Goal: Information Seeking & Learning: Learn about a topic

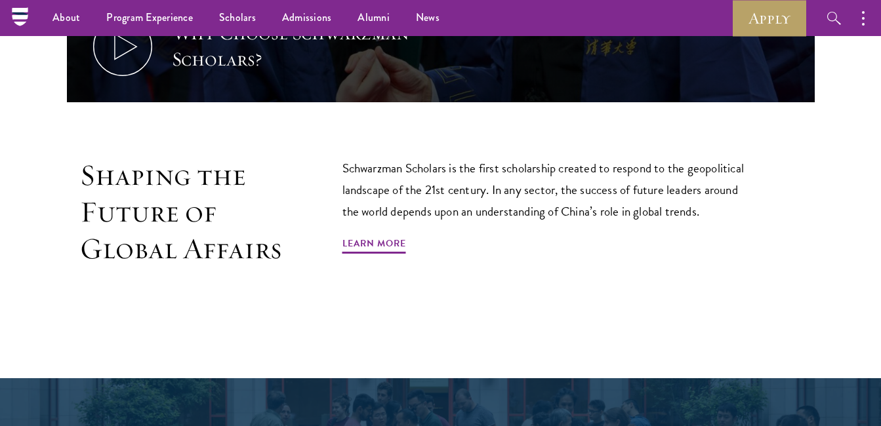
scroll to position [721, 0]
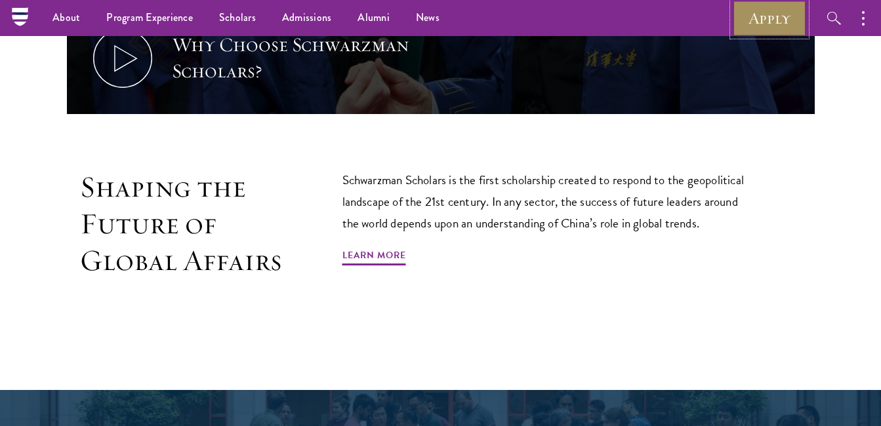
click at [758, 12] on link "Apply" at bounding box center [769, 18] width 73 height 36
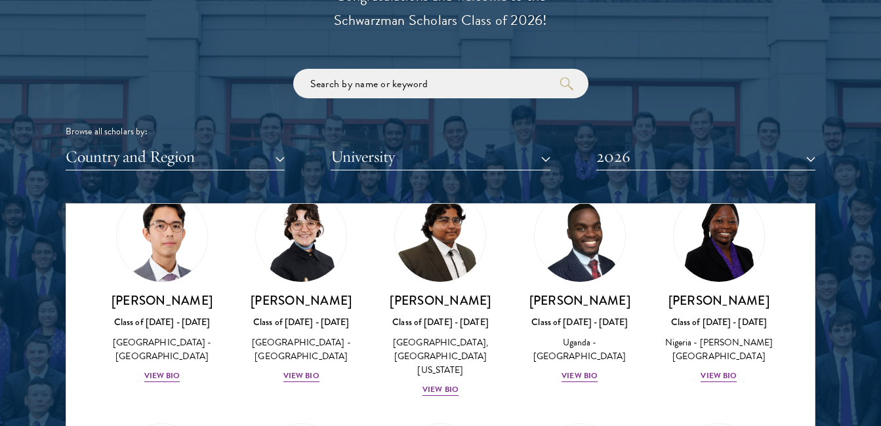
scroll to position [328, 0]
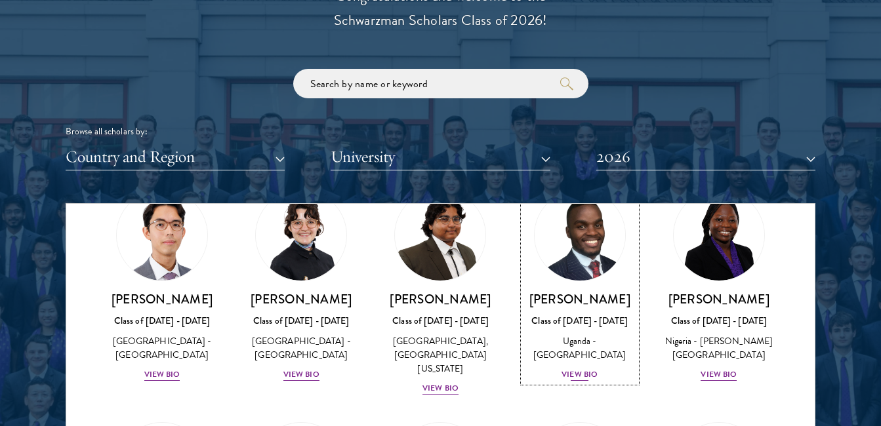
click at [572, 381] on div "View Bio" at bounding box center [579, 375] width 36 height 12
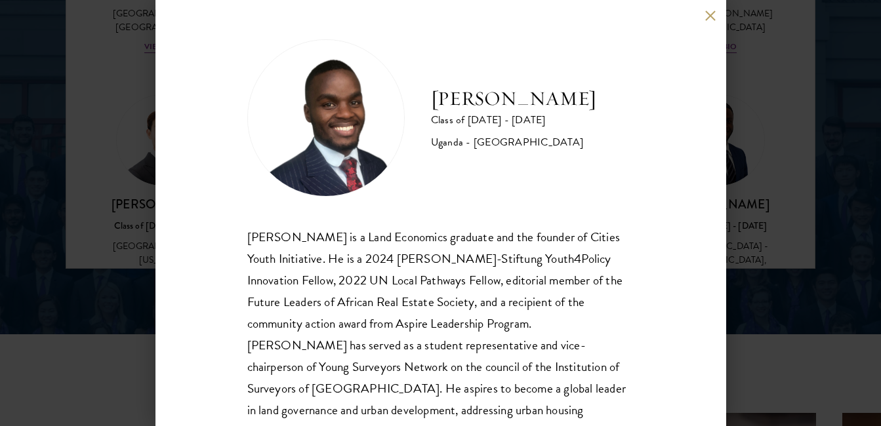
click at [712, 17] on button at bounding box center [710, 15] width 11 height 11
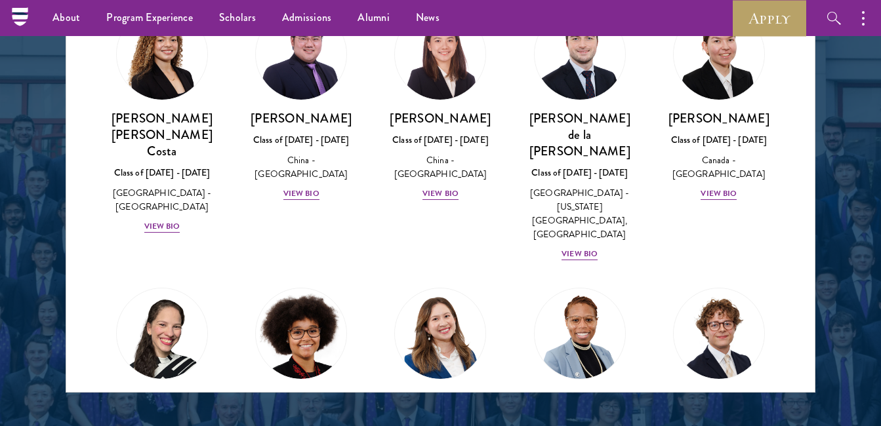
scroll to position [1625, 0]
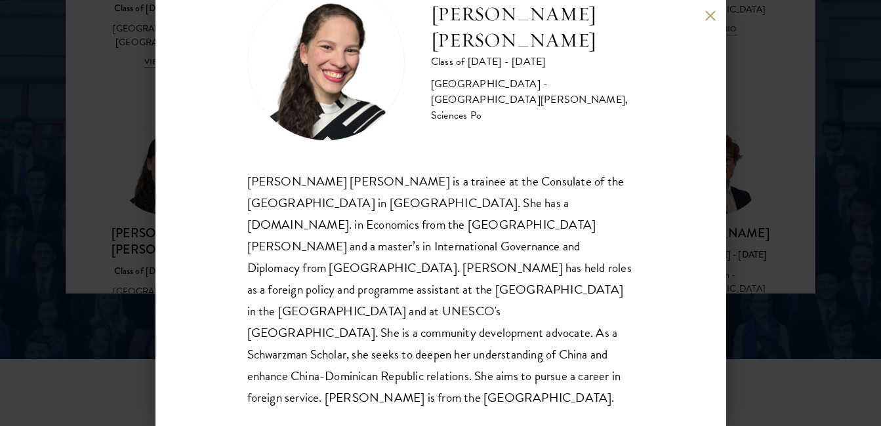
scroll to position [1844, 0]
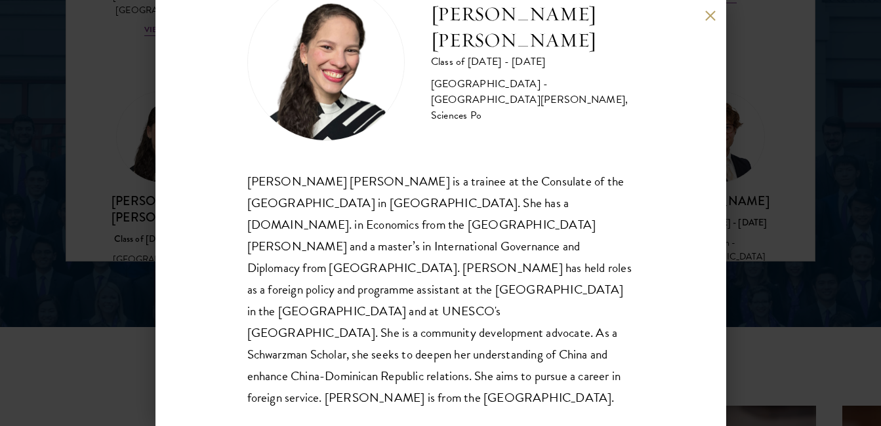
click at [124, 300] on div "Daniela Espinal Fondeur Class of 2025 - 2026 Dominican Republic - Universidad A…" at bounding box center [440, 213] width 881 height 426
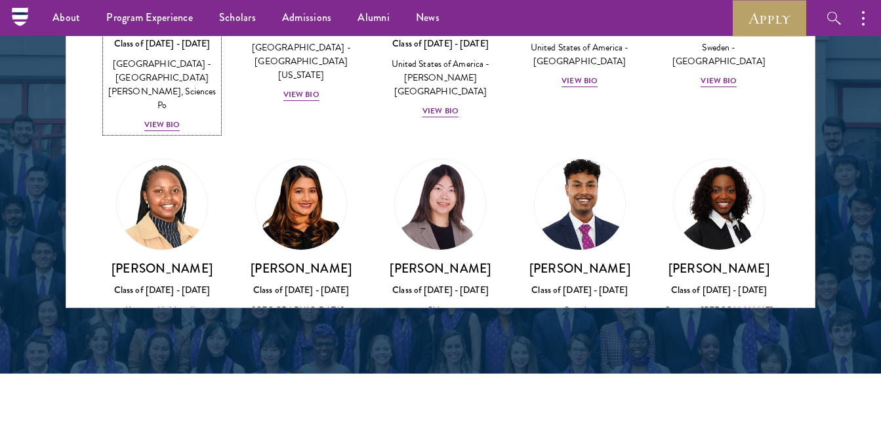
scroll to position [1896, 0]
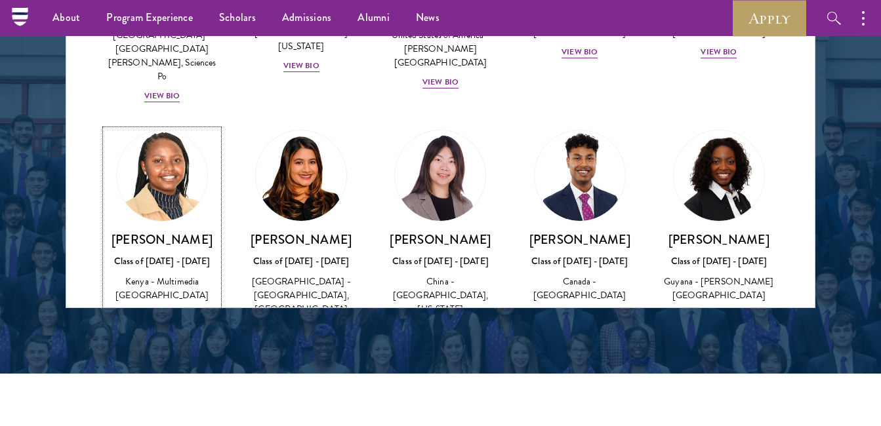
click at [161, 309] on div "View Bio" at bounding box center [162, 315] width 36 height 12
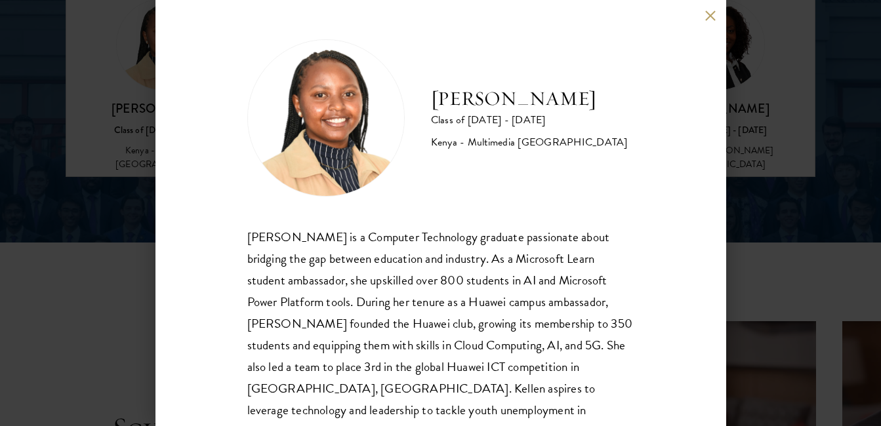
click at [710, 20] on button at bounding box center [710, 15] width 11 height 11
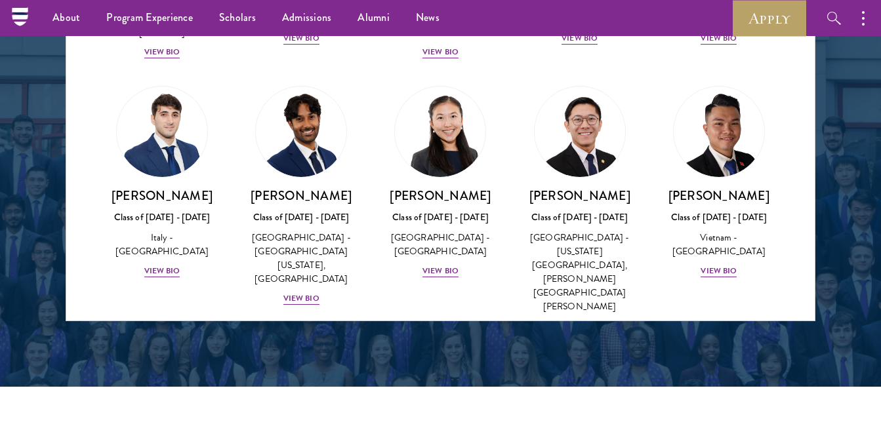
scroll to position [4716, 0]
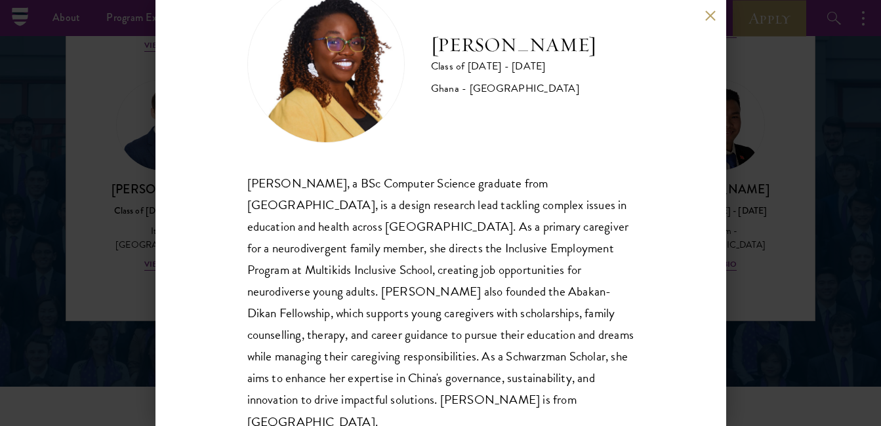
scroll to position [66, 0]
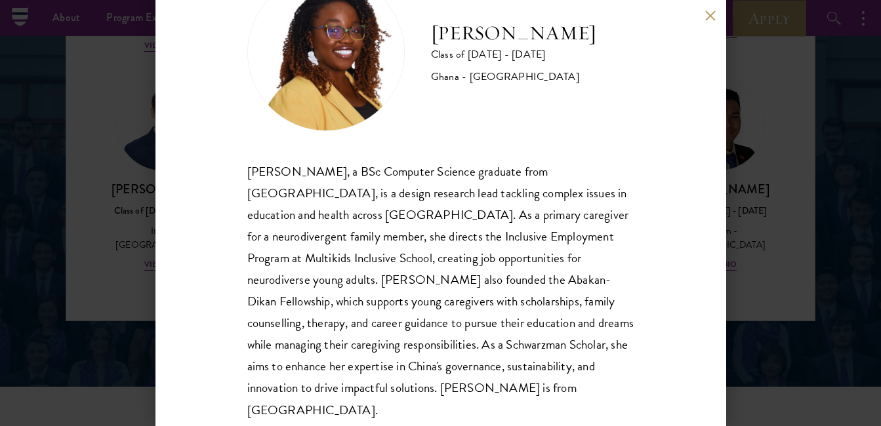
click at [163, 302] on div "Sasha Ofori Class of 2025 - 2026 Ghana - Ashesi University Sasha Ofori, a BSc C…" at bounding box center [440, 213] width 571 height 426
click at [714, 19] on button at bounding box center [710, 15] width 11 height 11
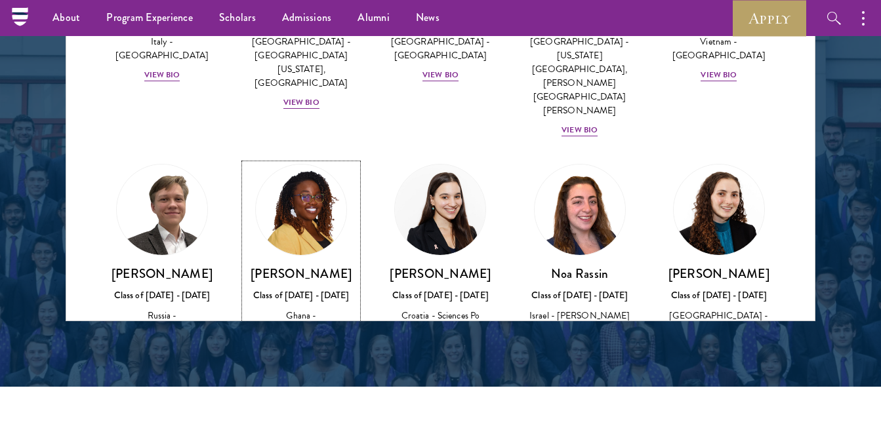
scroll to position [4913, 0]
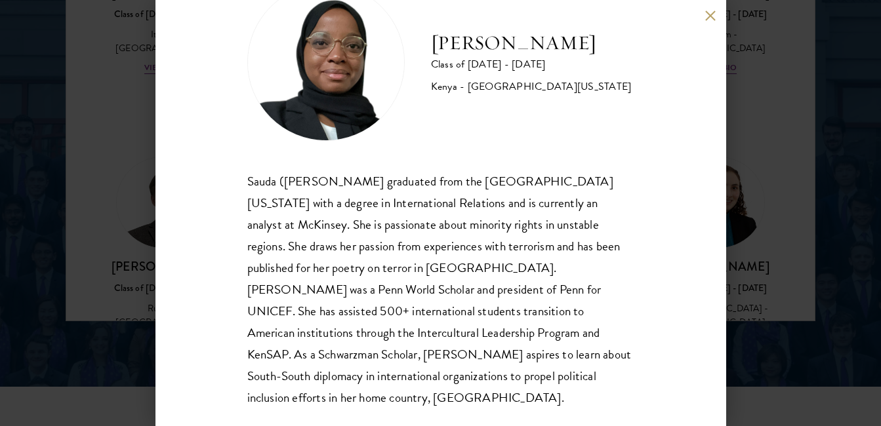
scroll to position [1915, 0]
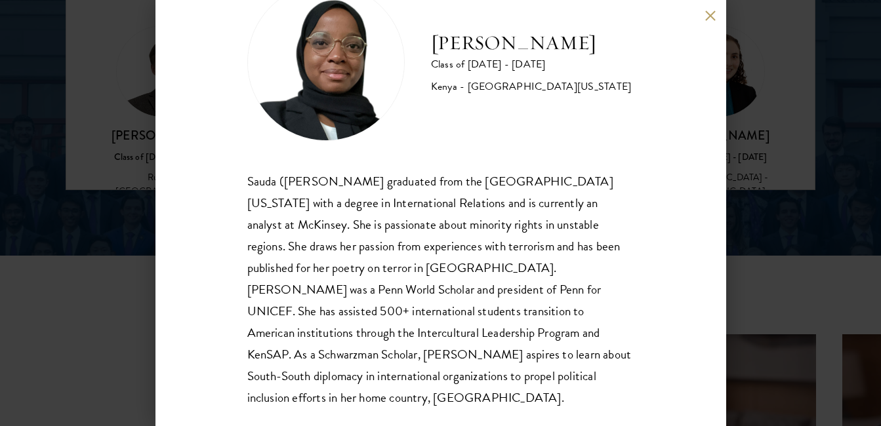
click at [64, 258] on div "Habib Salim Class of 2025 - 2026 Kenya - University of Pennsylvania Sauda (Habi…" at bounding box center [440, 213] width 881 height 426
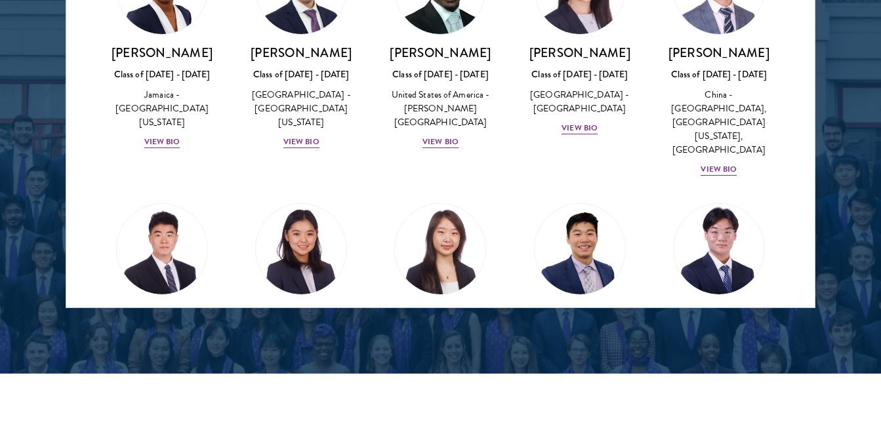
scroll to position [1863, 0]
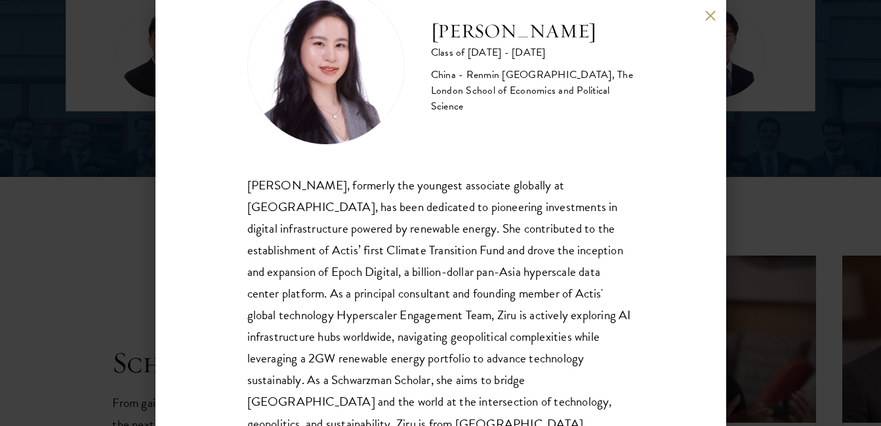
scroll to position [34, 0]
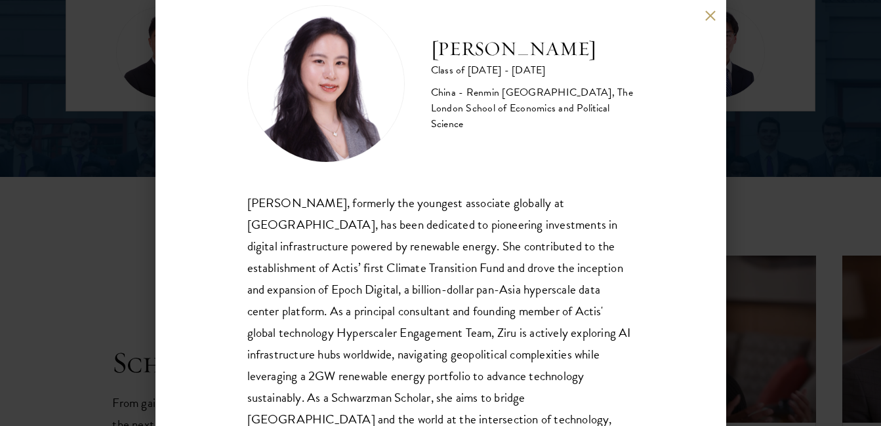
click at [710, 20] on button at bounding box center [710, 15] width 11 height 11
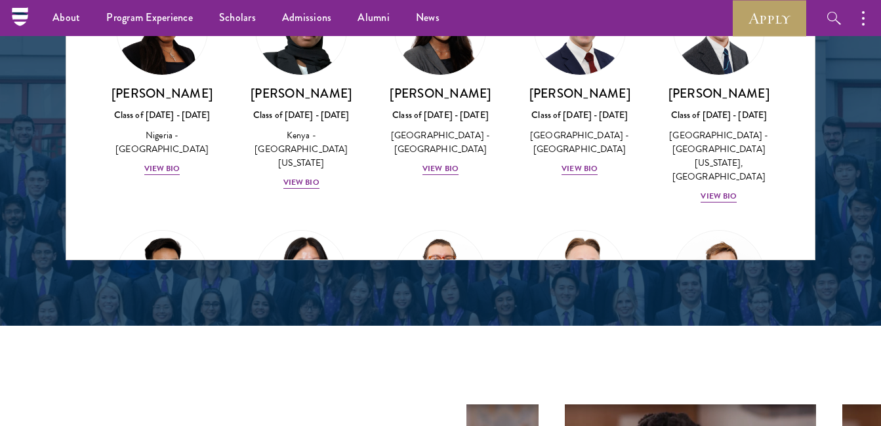
scroll to position [5178, 0]
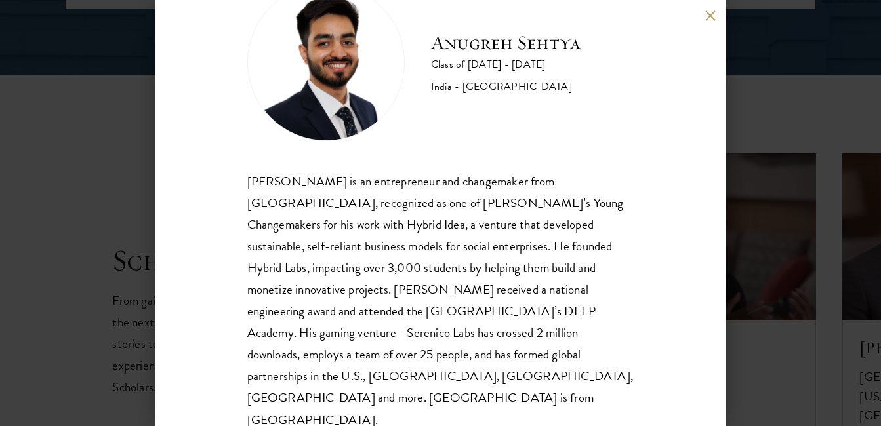
scroll to position [2107, 0]
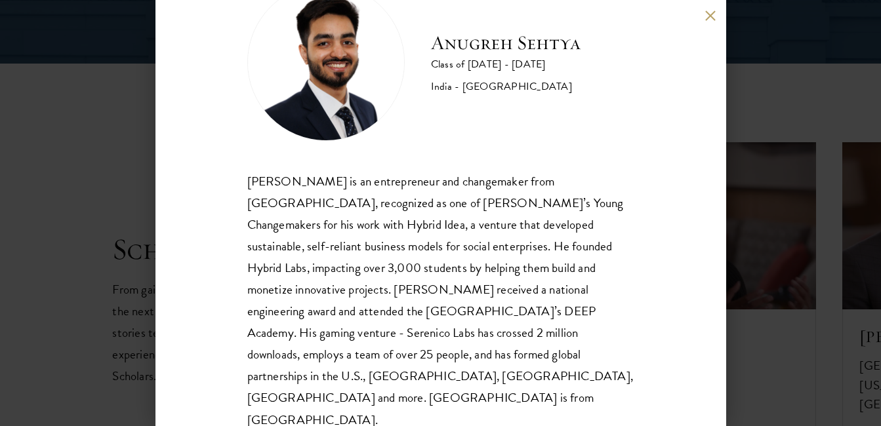
click at [756, 87] on div "Anugreh Sehtya Class of 2025 - 2026 India - SRM University Anugreh Sehtya is an…" at bounding box center [440, 213] width 881 height 426
click at [706, 18] on button at bounding box center [710, 15] width 11 height 11
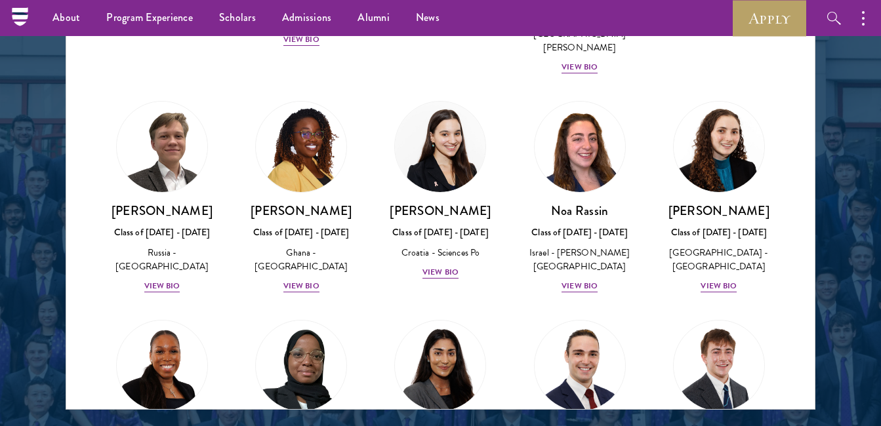
scroll to position [4982, 0]
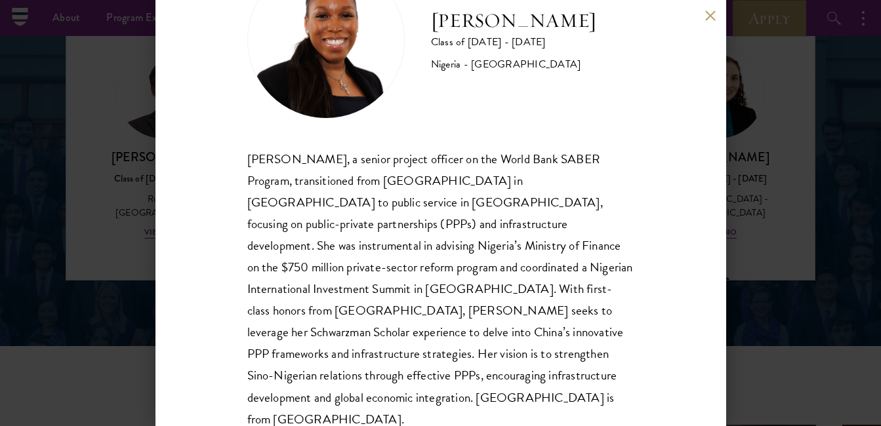
scroll to position [1761, 0]
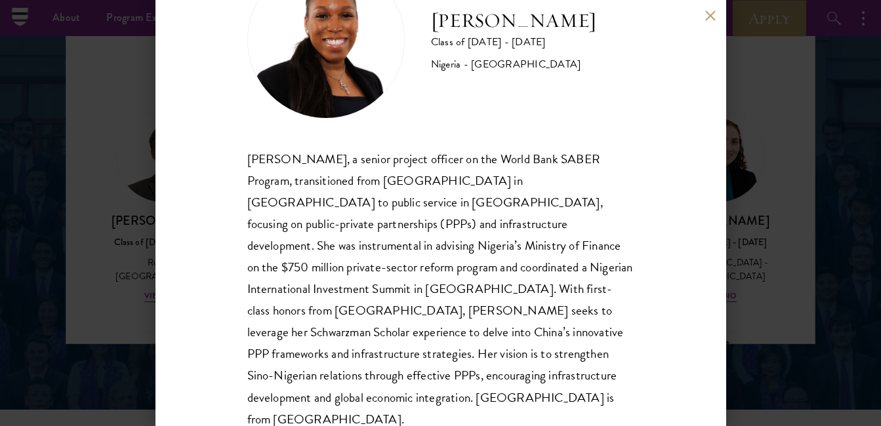
click at [709, 12] on button at bounding box center [710, 15] width 11 height 11
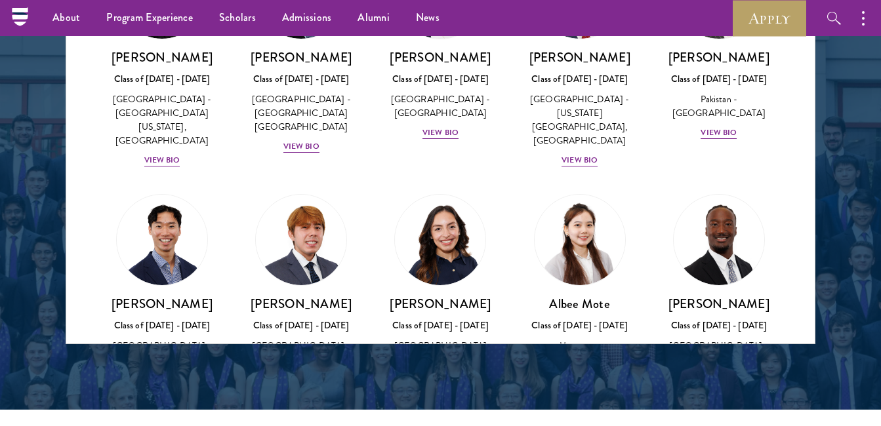
scroll to position [4326, 0]
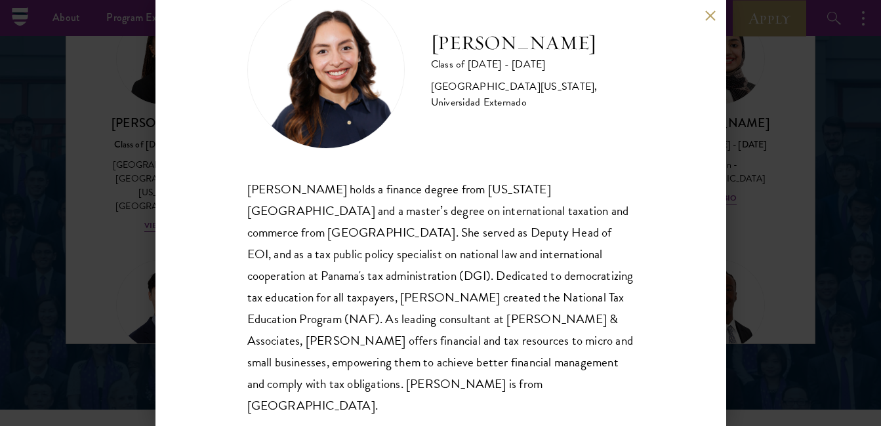
scroll to position [56, 0]
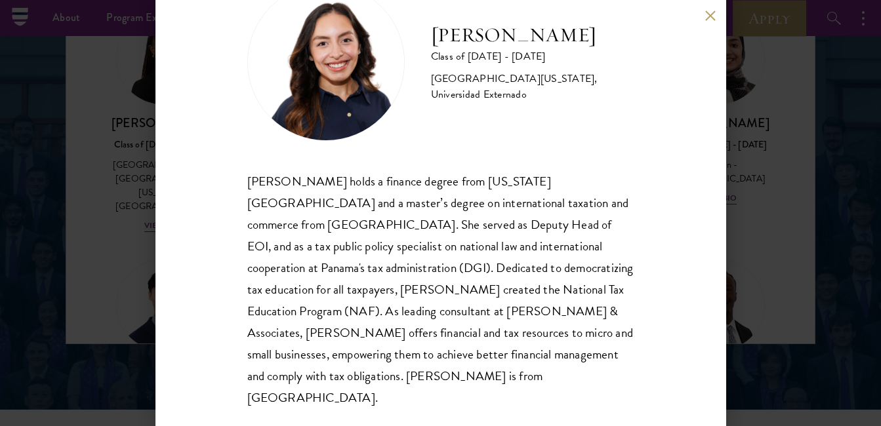
click at [91, 269] on div "Nicole Montufar Class of 2025 - 2026 Panama - Florida State University, Univers…" at bounding box center [440, 213] width 881 height 426
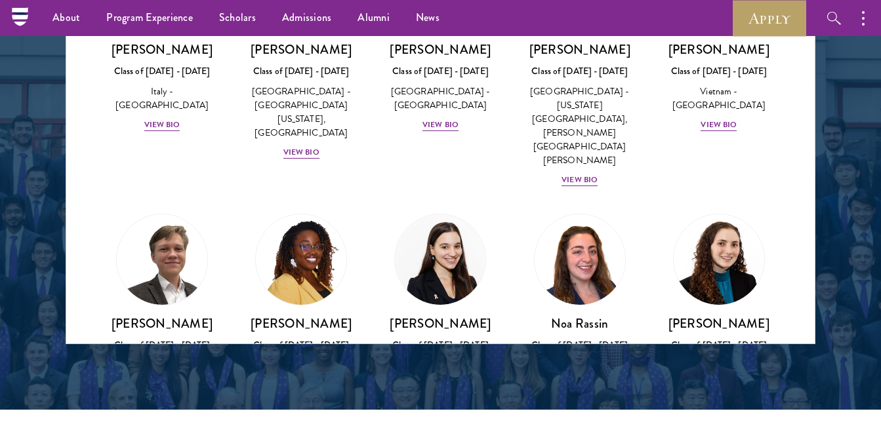
scroll to position [4850, 0]
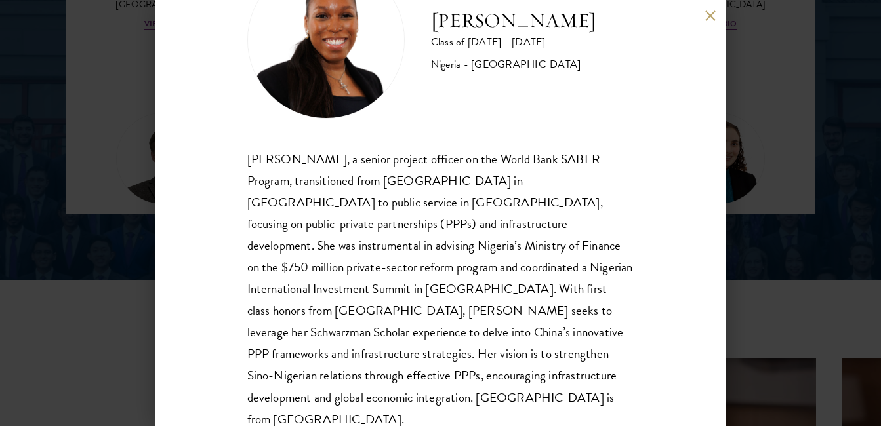
scroll to position [1892, 0]
click at [709, 32] on div "Oluwatoni Salami Class of 2025 - 2026 Nigeria - University of Durham Oluwatoni …" at bounding box center [440, 213] width 571 height 426
click at [712, 18] on button at bounding box center [710, 15] width 11 height 11
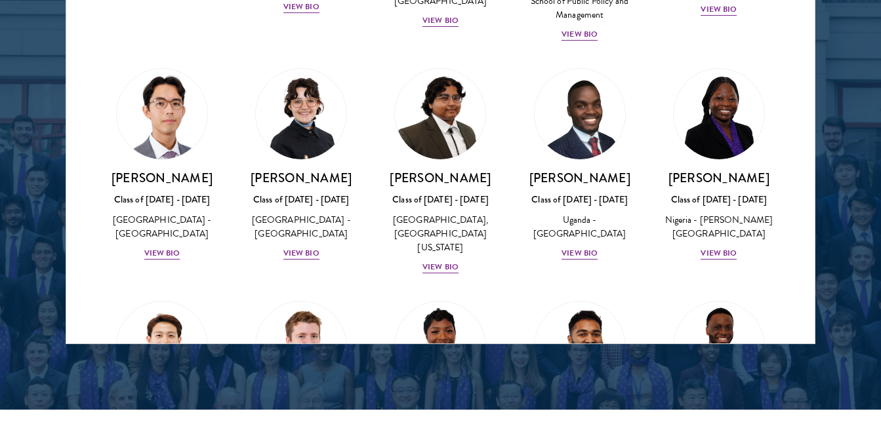
scroll to position [1770, 0]
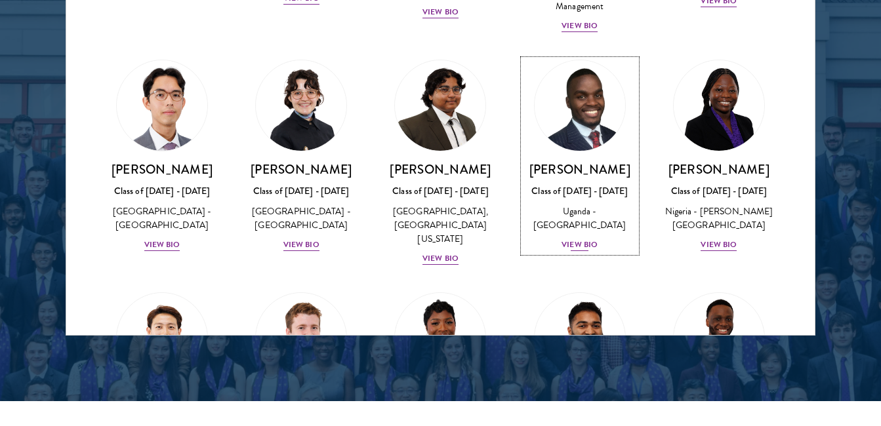
click at [574, 228] on div "Uganda - [GEOGRAPHIC_DATA]" at bounding box center [579, 219] width 113 height 28
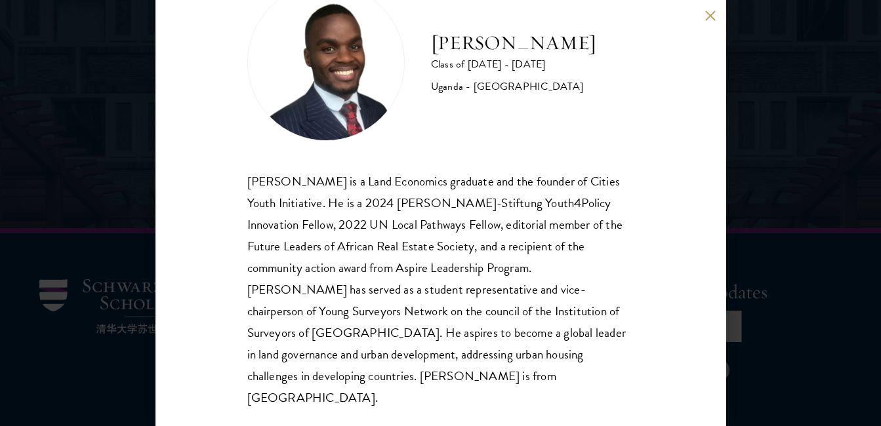
scroll to position [4031, 0]
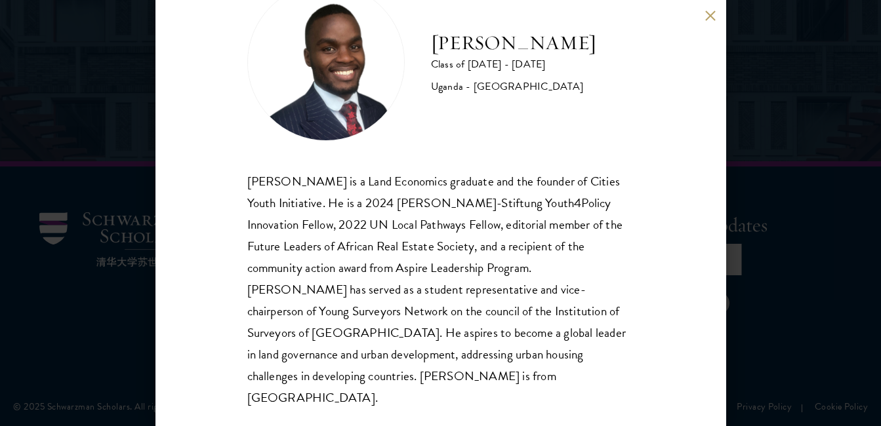
click at [387, 382] on div "Emmanuel Akandwanaho is a Land Economics graduate and the founder of Cities You…" at bounding box center [440, 290] width 387 height 239
click at [387, 380] on div "Emmanuel Akandwanaho is a Land Economics graduate and the founder of Cities You…" at bounding box center [440, 290] width 387 height 239
click at [709, 18] on button at bounding box center [710, 15] width 11 height 11
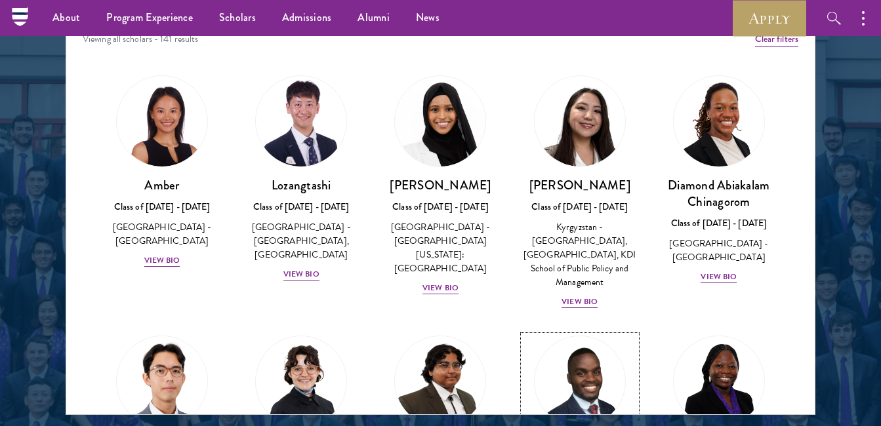
scroll to position [1524, 0]
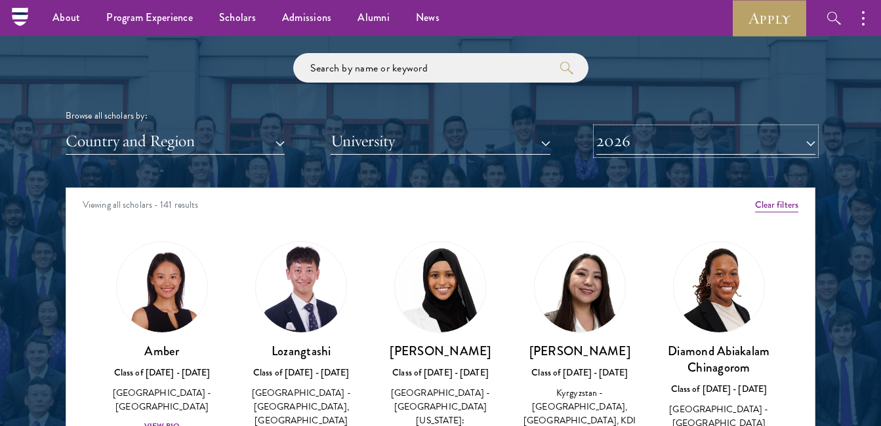
drag, startPoint x: 806, startPoint y: 140, endPoint x: 813, endPoint y: 150, distance: 11.7
click at [813, 152] on button "2026" at bounding box center [705, 141] width 219 height 27
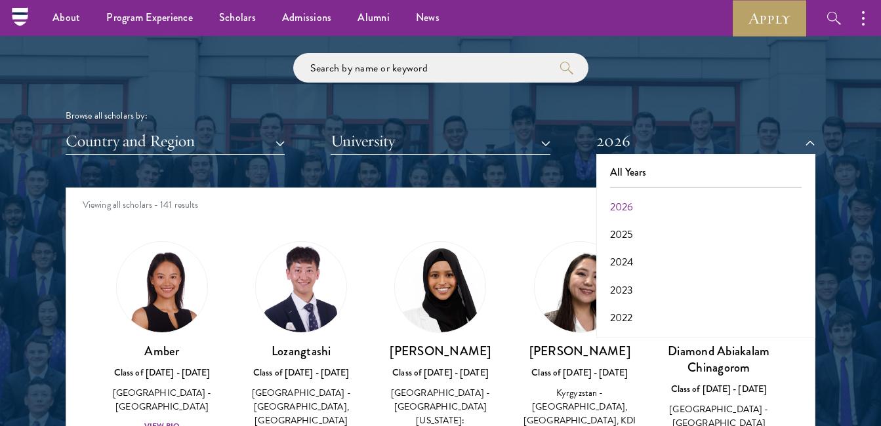
click at [543, 169] on div "Scholar Directory Congratulations and welcome to the Schwarzman Scholars Class …" at bounding box center [441, 247] width 750 height 667
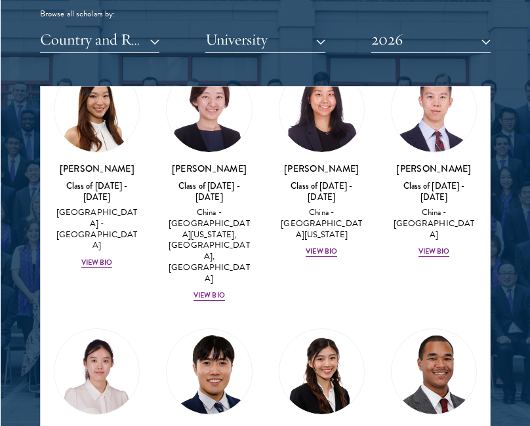
scroll to position [1596, 0]
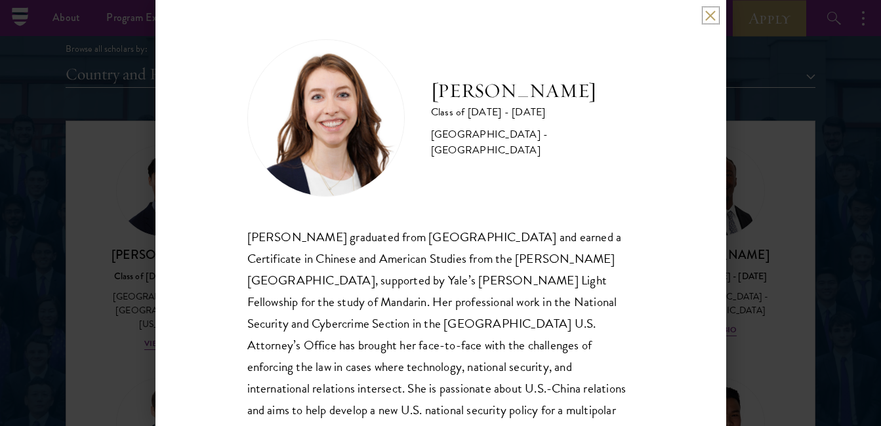
scroll to position [4592, 0]
click at [127, 205] on div "Mary Clare McMahon Class of 2025 - 2026 United States of America - Yale Univers…" at bounding box center [440, 213] width 881 height 426
